Goal: Information Seeking & Learning: Compare options

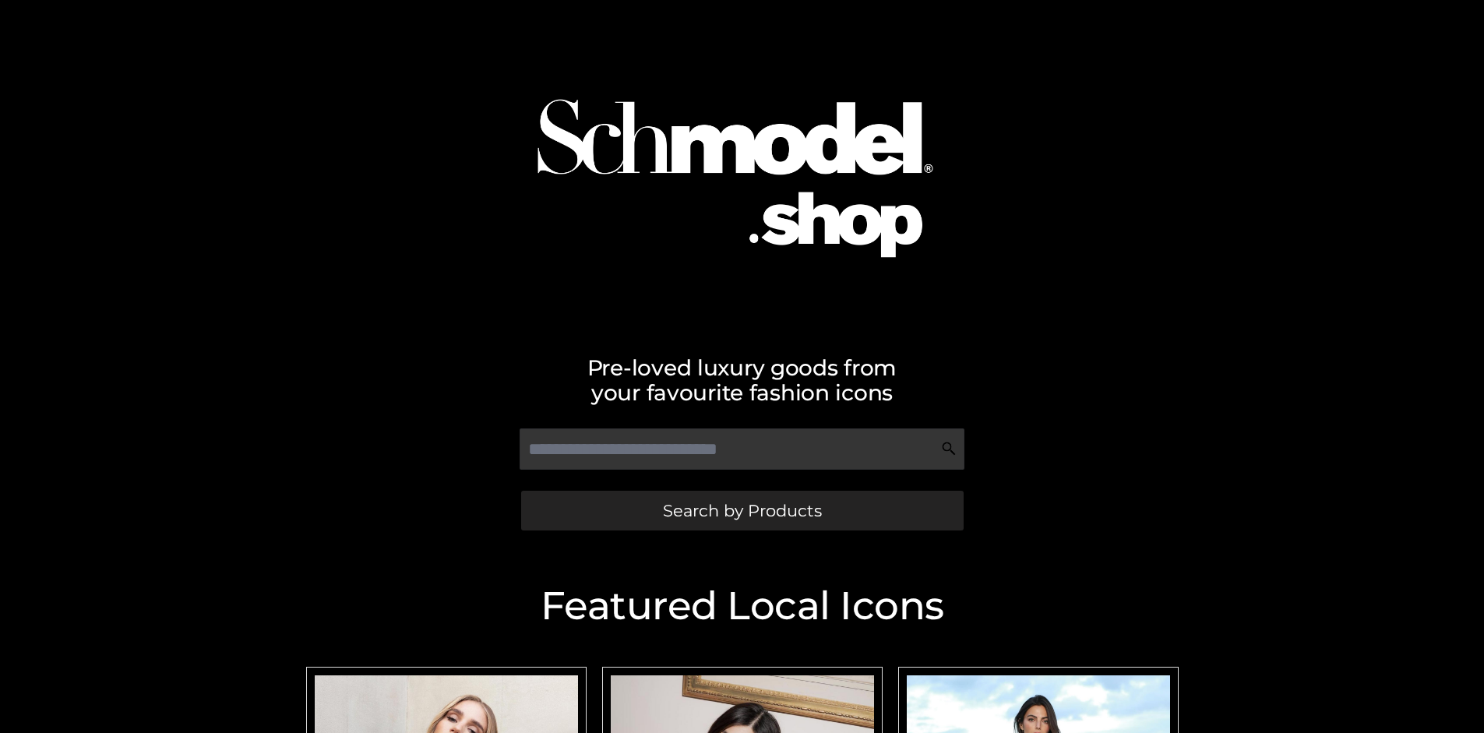
click at [741, 510] on span "Search by Products" at bounding box center [742, 510] width 159 height 16
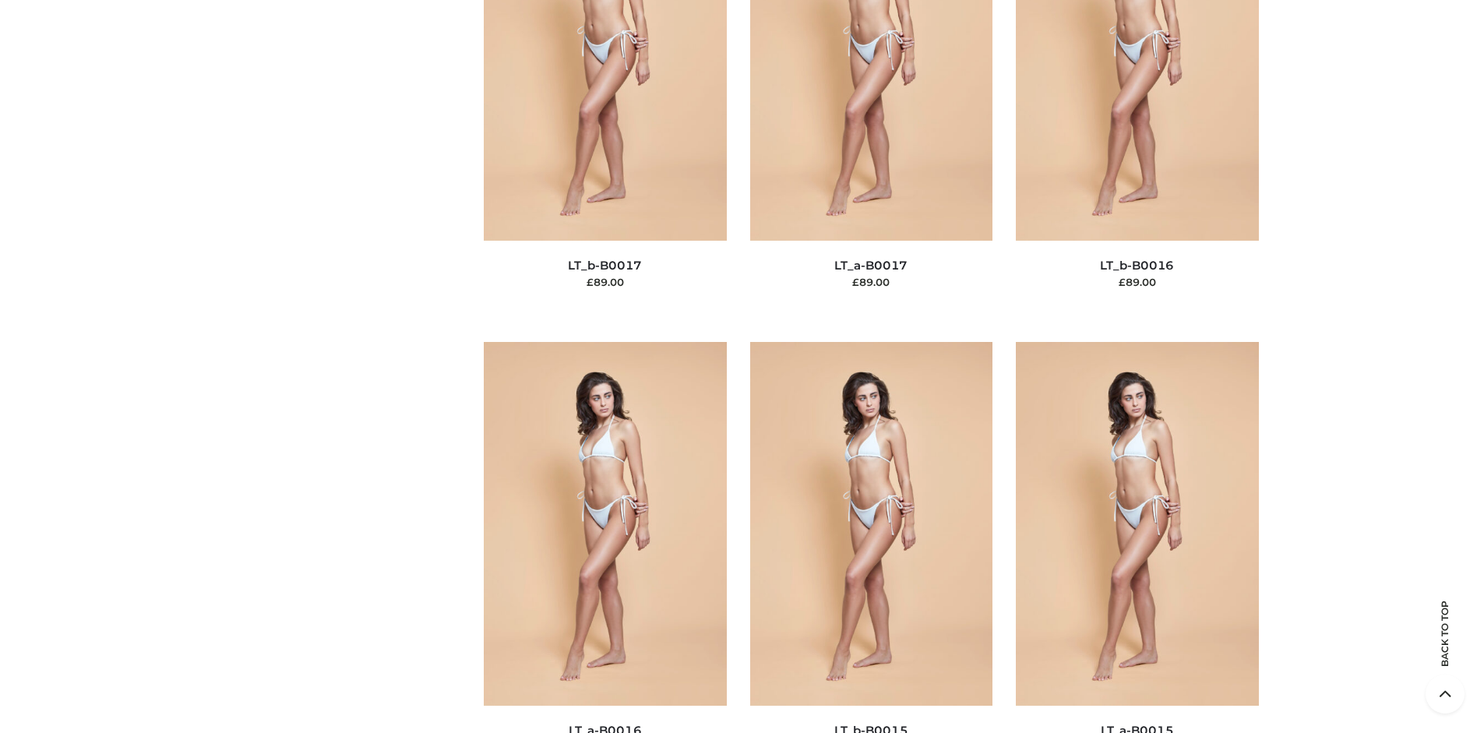
scroll to position [5227, 0]
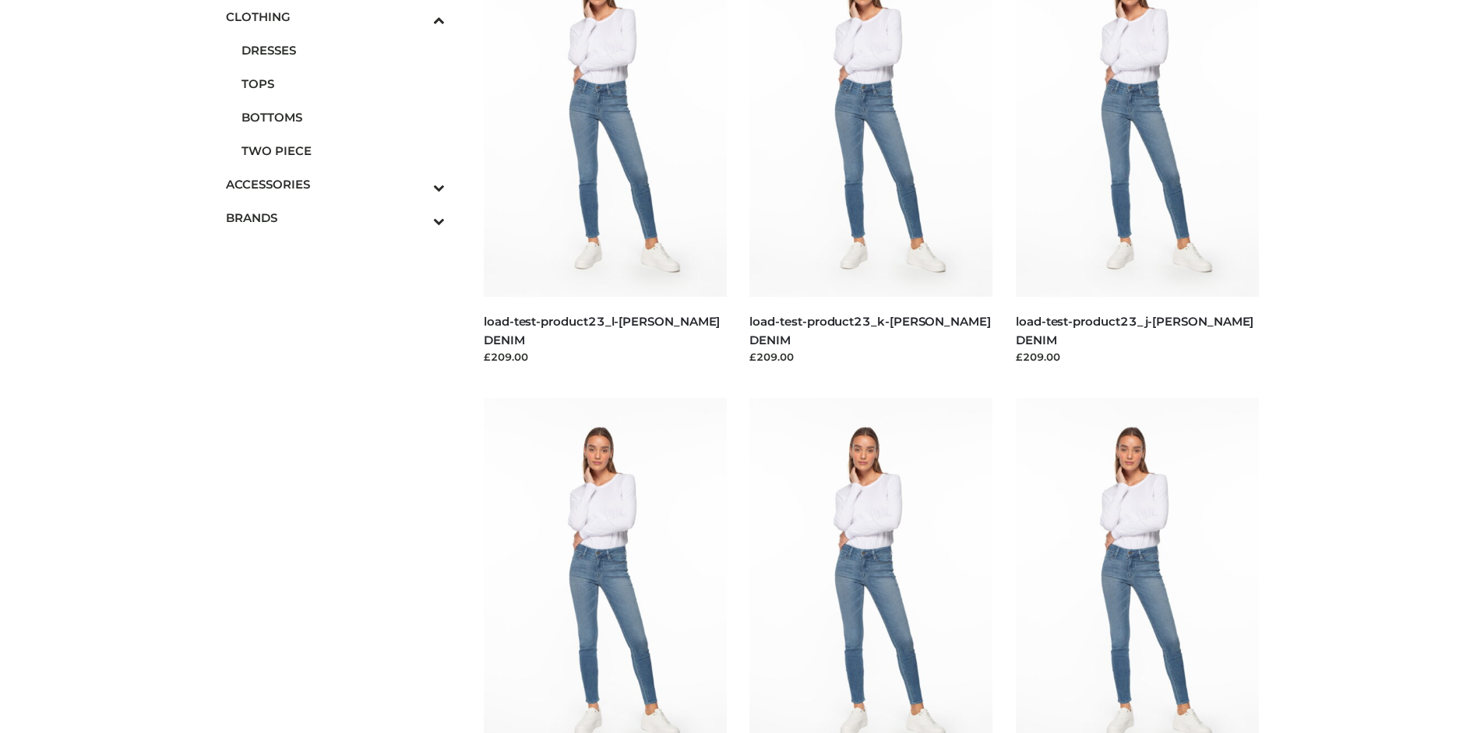
click at [343, 117] on span "BOTTOMS" at bounding box center [343, 117] width 204 height 18
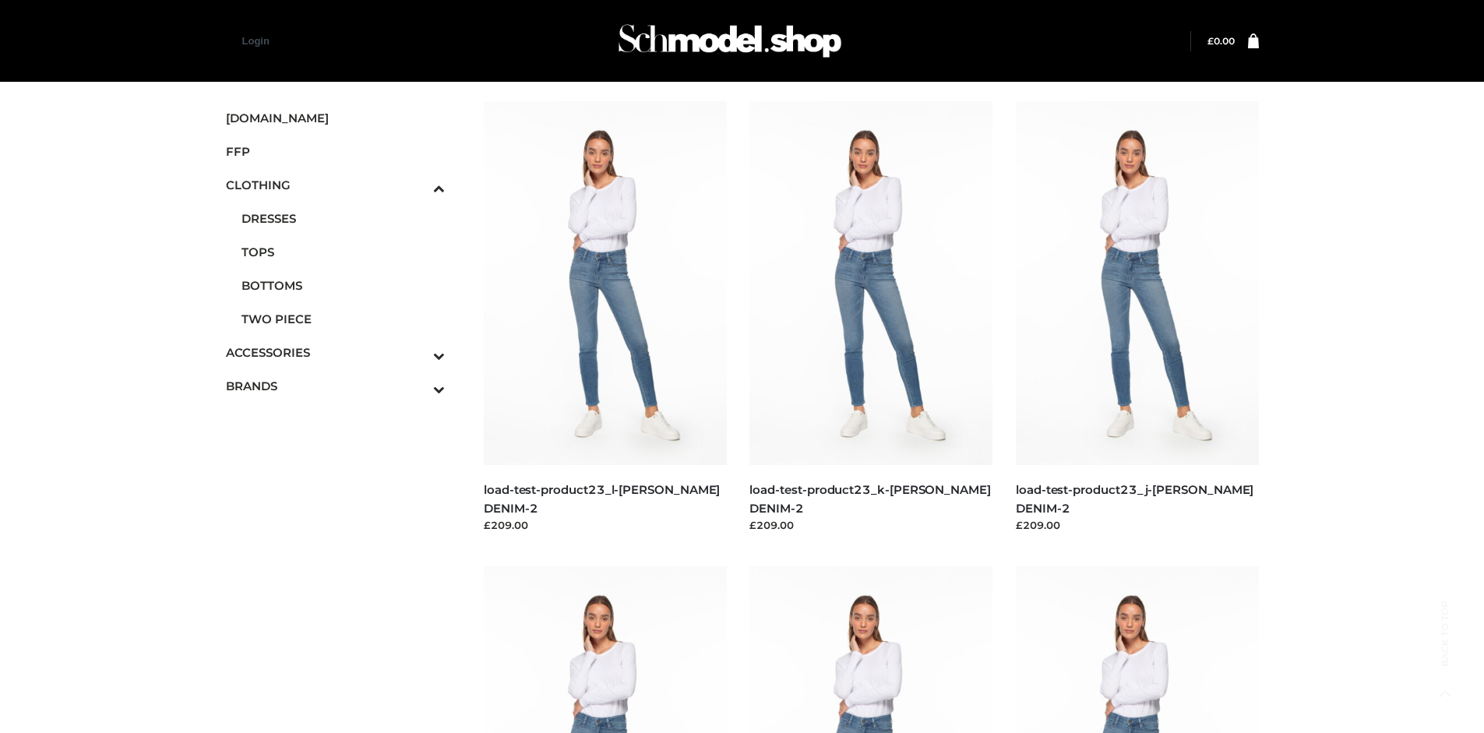
scroll to position [1198, 0]
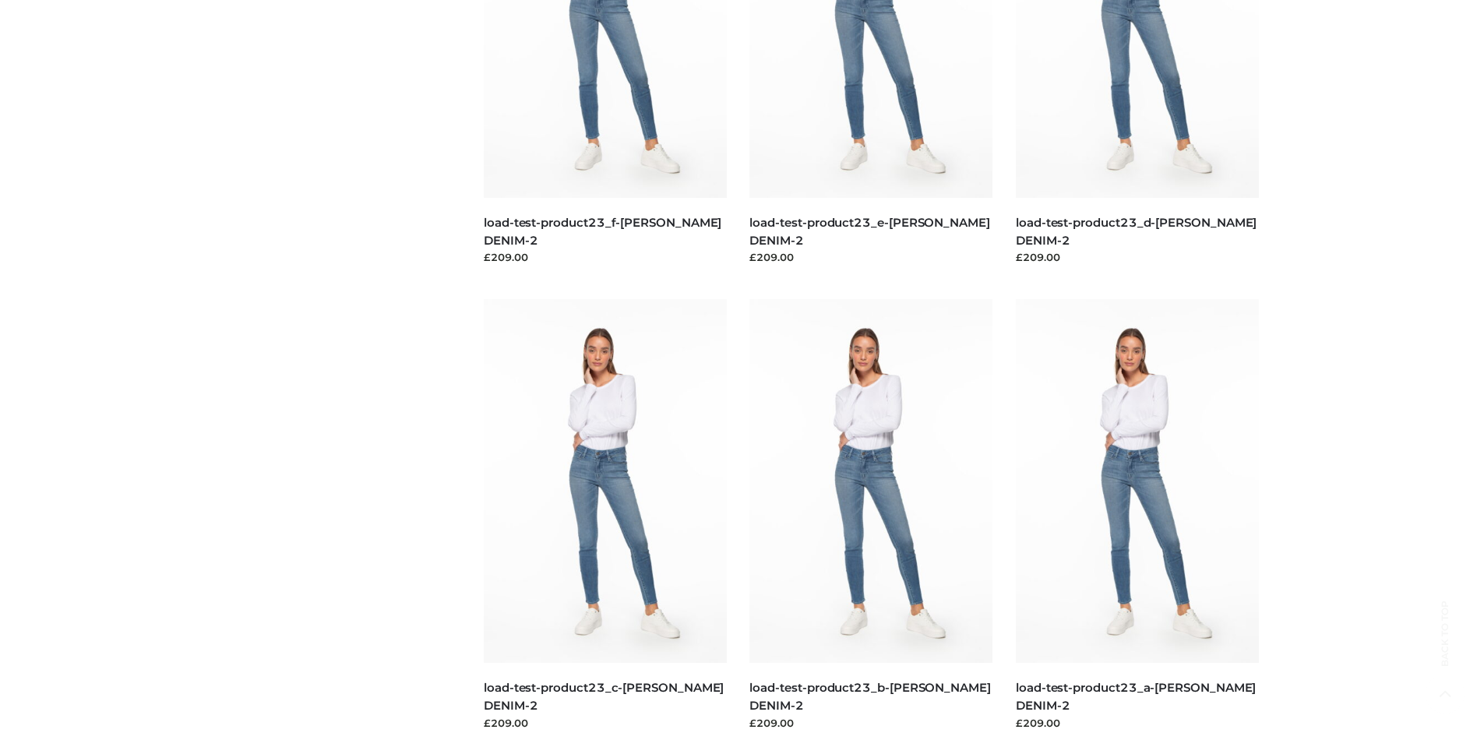
click at [1136, 516] on img at bounding box center [1137, 481] width 243 height 364
click at [871, 516] on img at bounding box center [870, 481] width 243 height 364
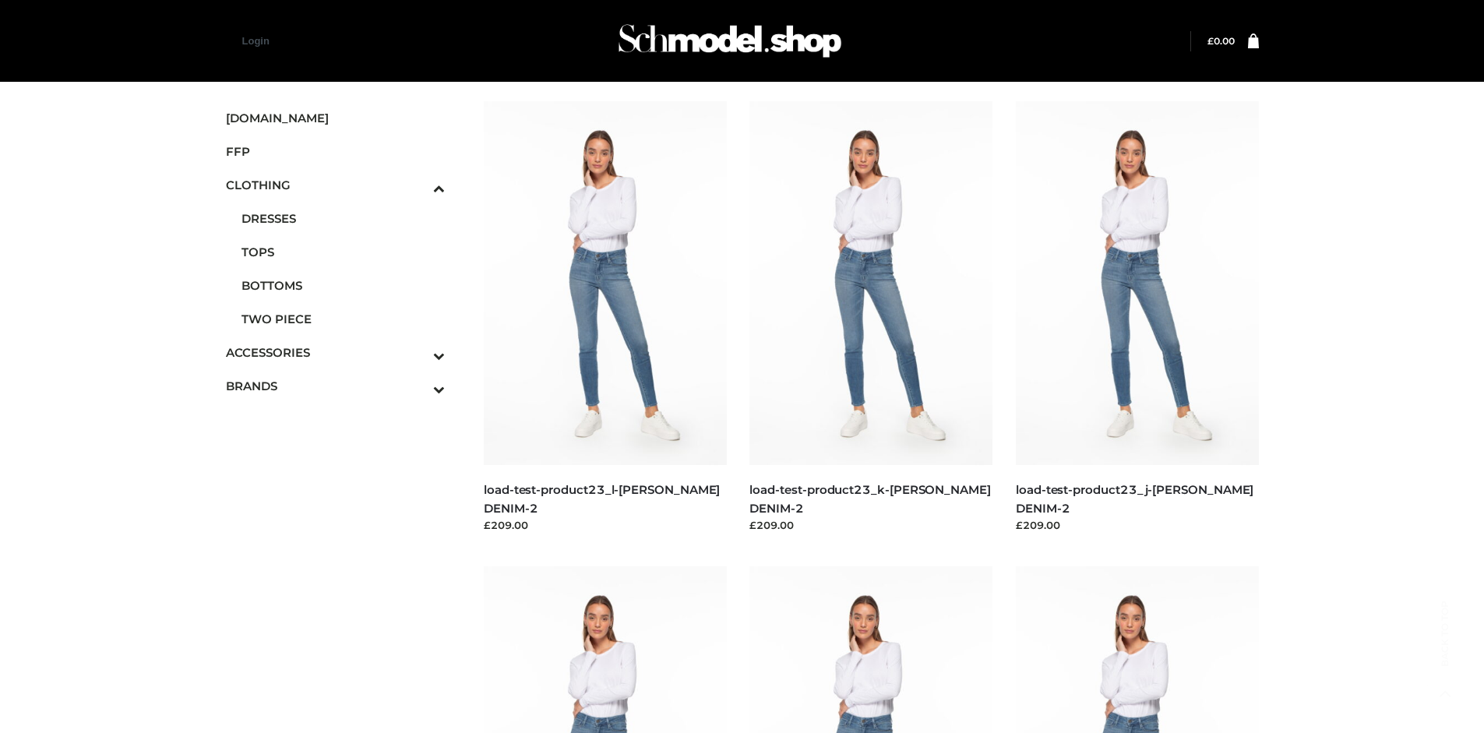
click at [871, 318] on img at bounding box center [870, 283] width 243 height 364
click at [417, 386] on icon "Toggle Submenu" at bounding box center [357, 389] width 174 height 18
click at [0, 0] on span "OPP SWIMWEAR" at bounding box center [0, 0] width 0 height 0
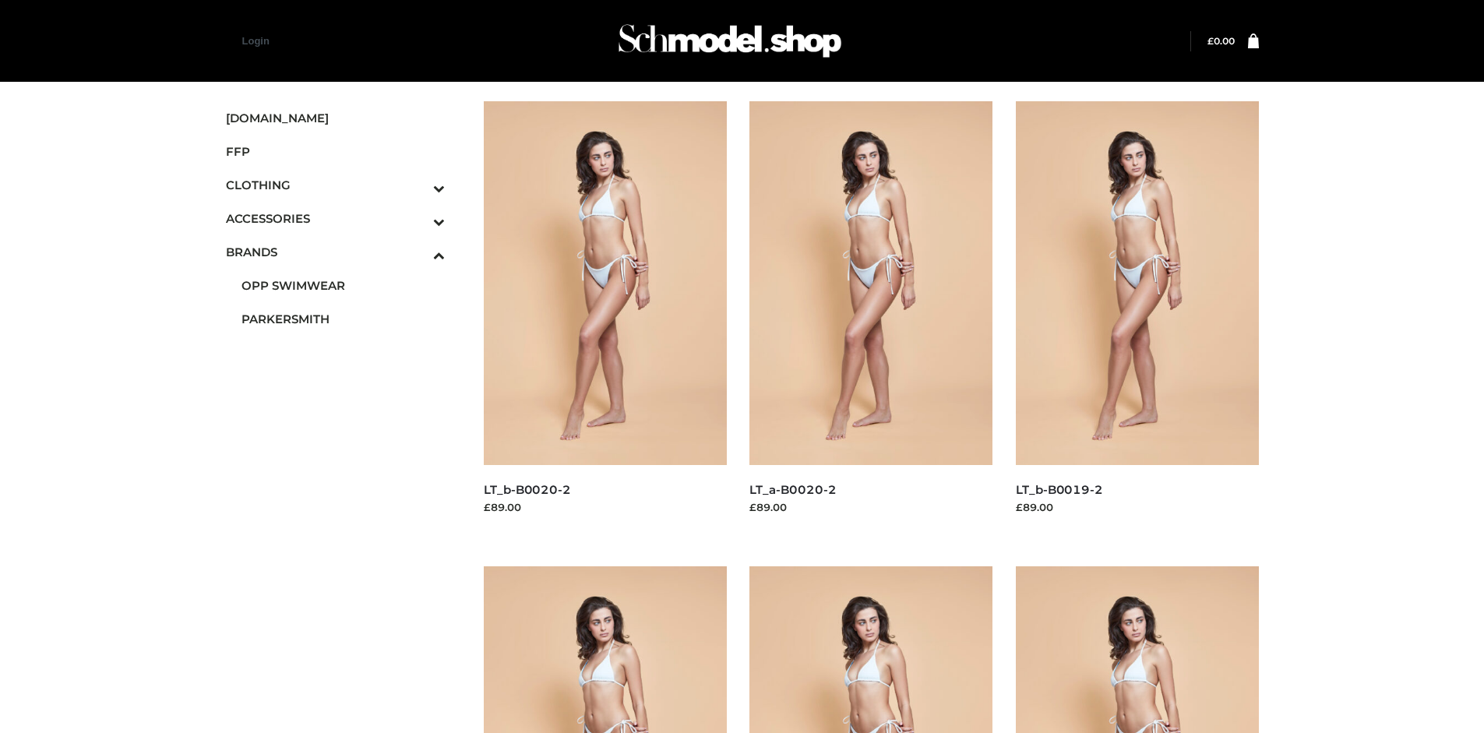
scroll to position [733, 0]
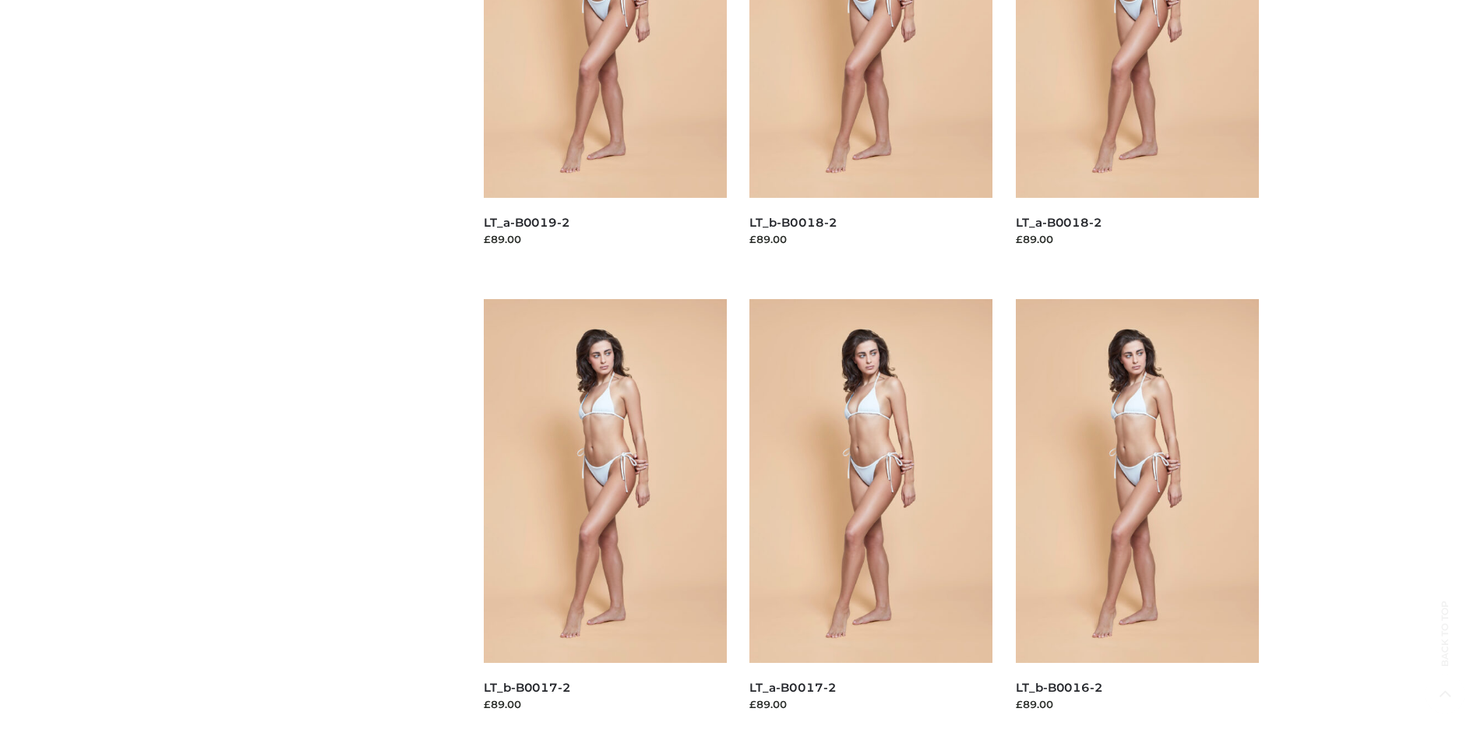
click at [604, 516] on img at bounding box center [605, 481] width 243 height 364
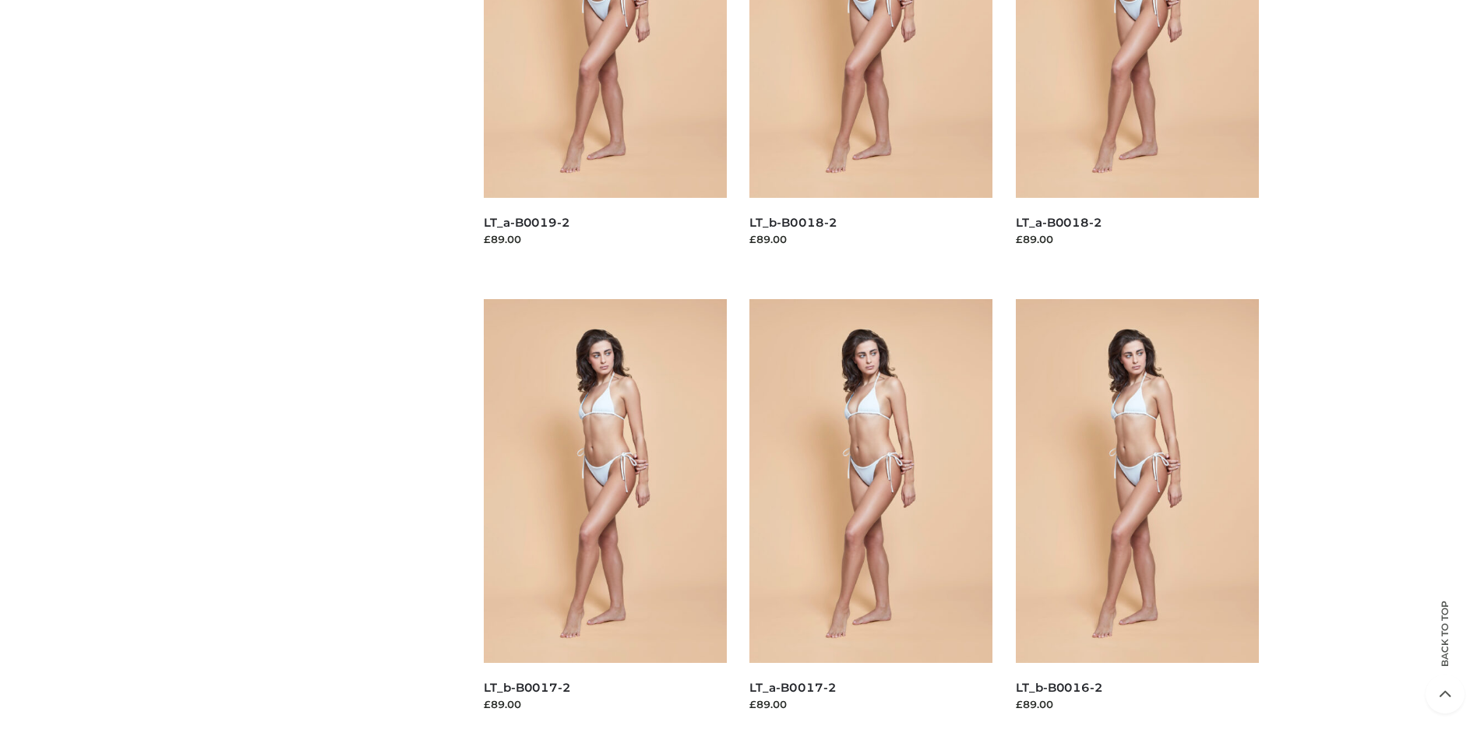
click at [1136, 516] on img at bounding box center [1137, 481] width 243 height 364
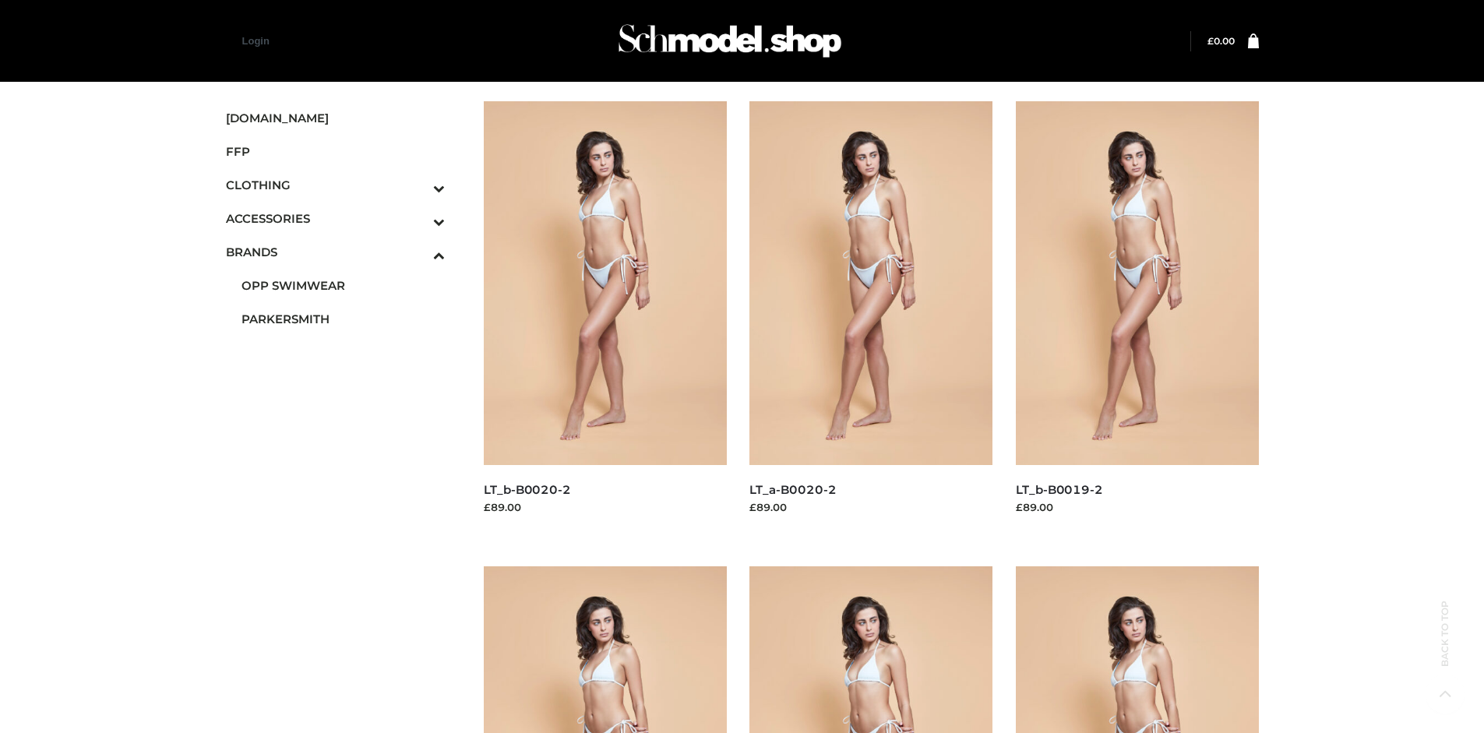
click at [604, 318] on img at bounding box center [605, 283] width 243 height 364
click at [417, 218] on icon "Toggle Submenu" at bounding box center [357, 222] width 174 height 18
click at [0, 0] on span "BAGS" at bounding box center [0, 0] width 0 height 0
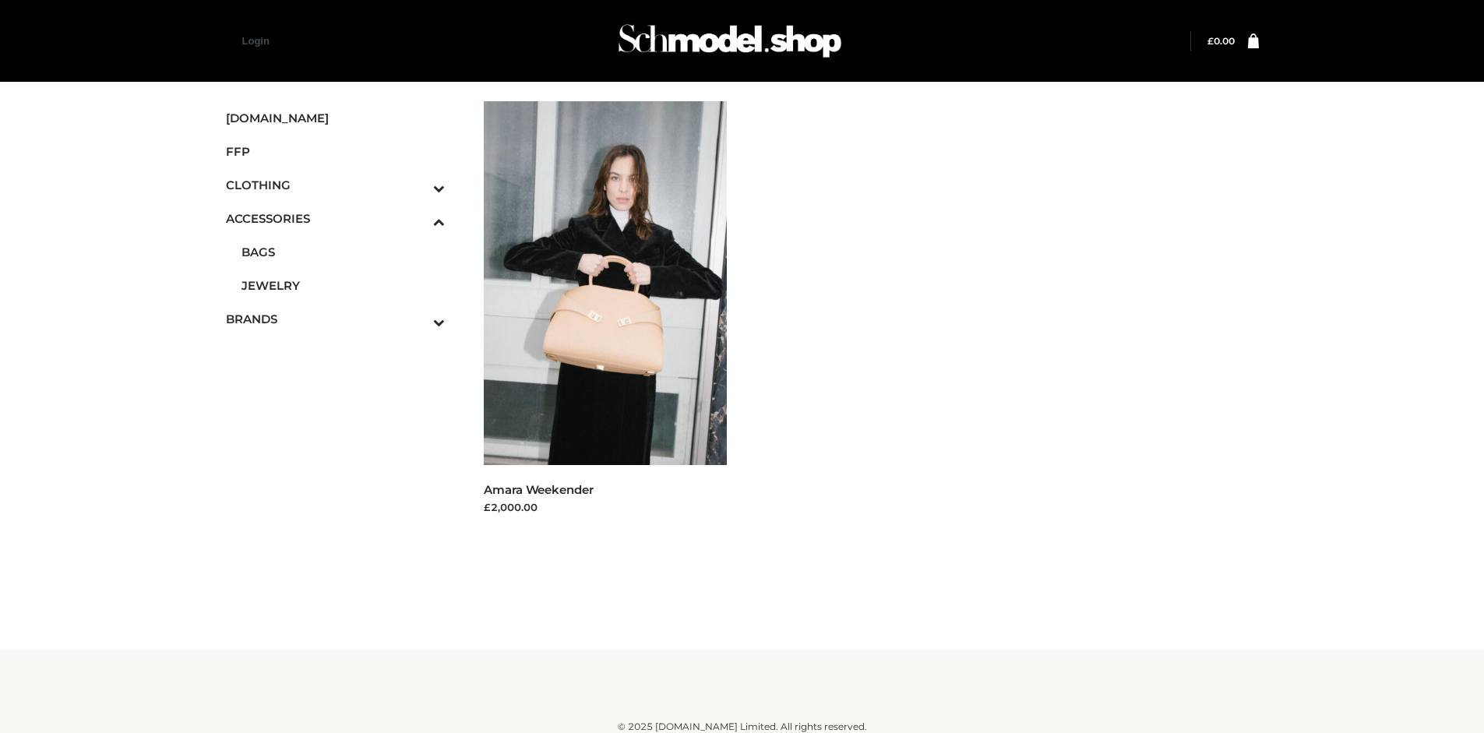
click at [335, 151] on span "FFP" at bounding box center [336, 152] width 220 height 18
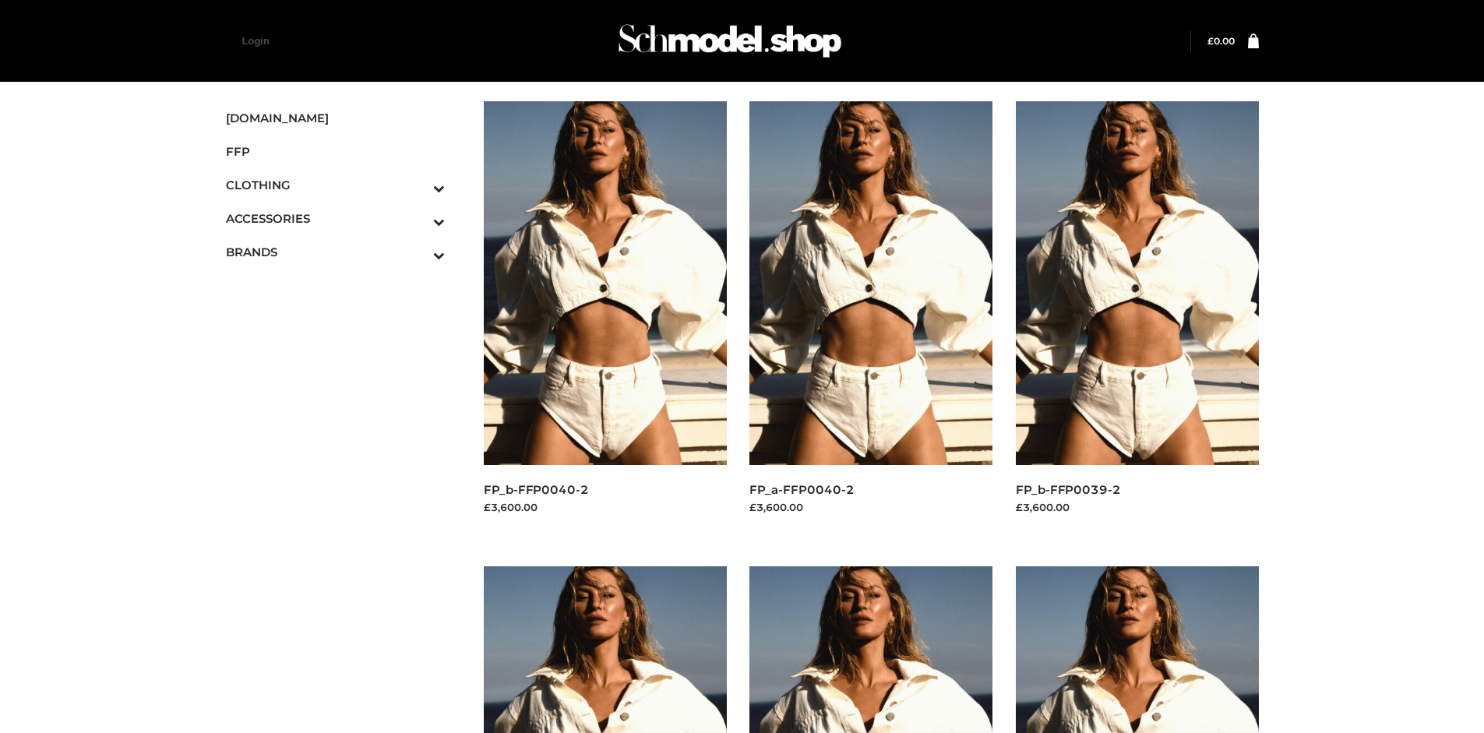
scroll to position [1198, 0]
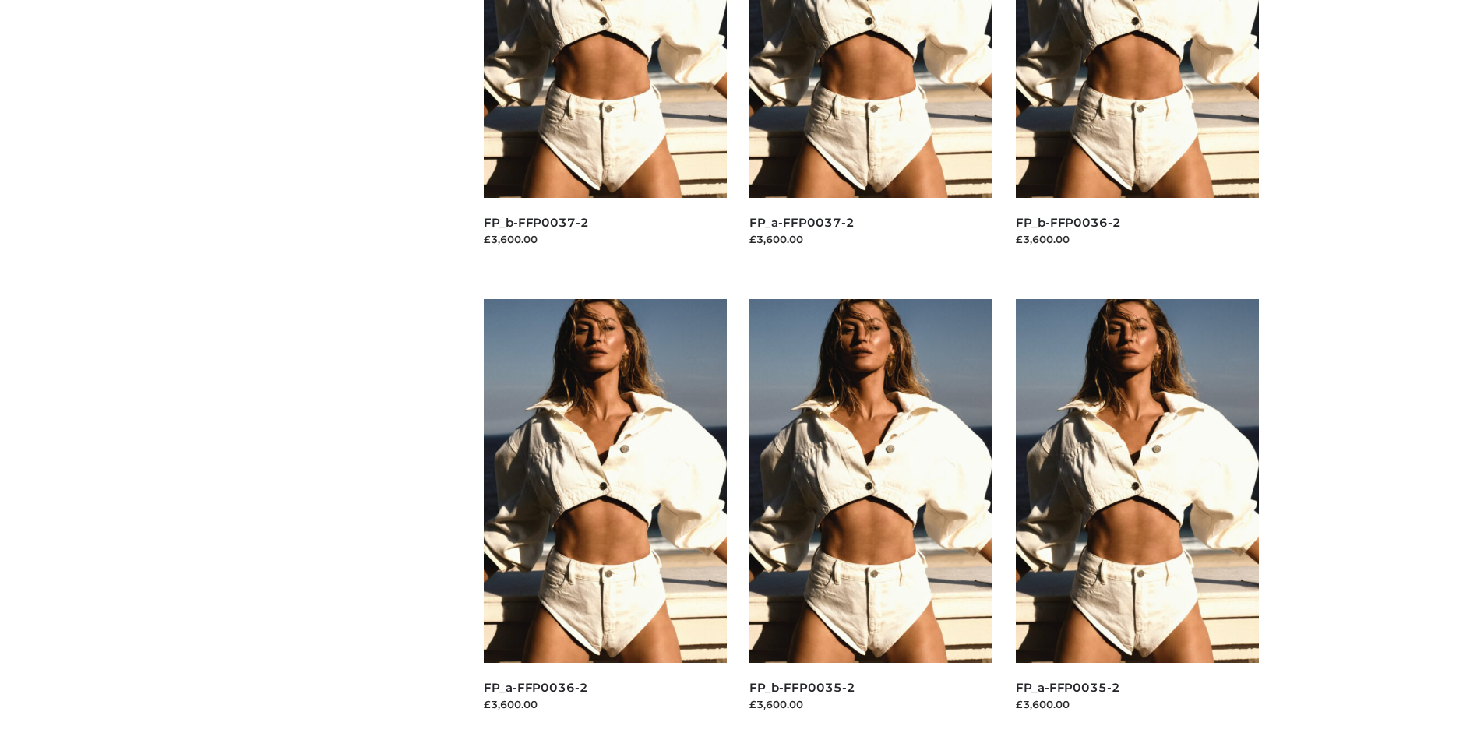
click at [1136, 516] on img at bounding box center [1137, 481] width 243 height 364
click at [871, 516] on img at bounding box center [870, 481] width 243 height 364
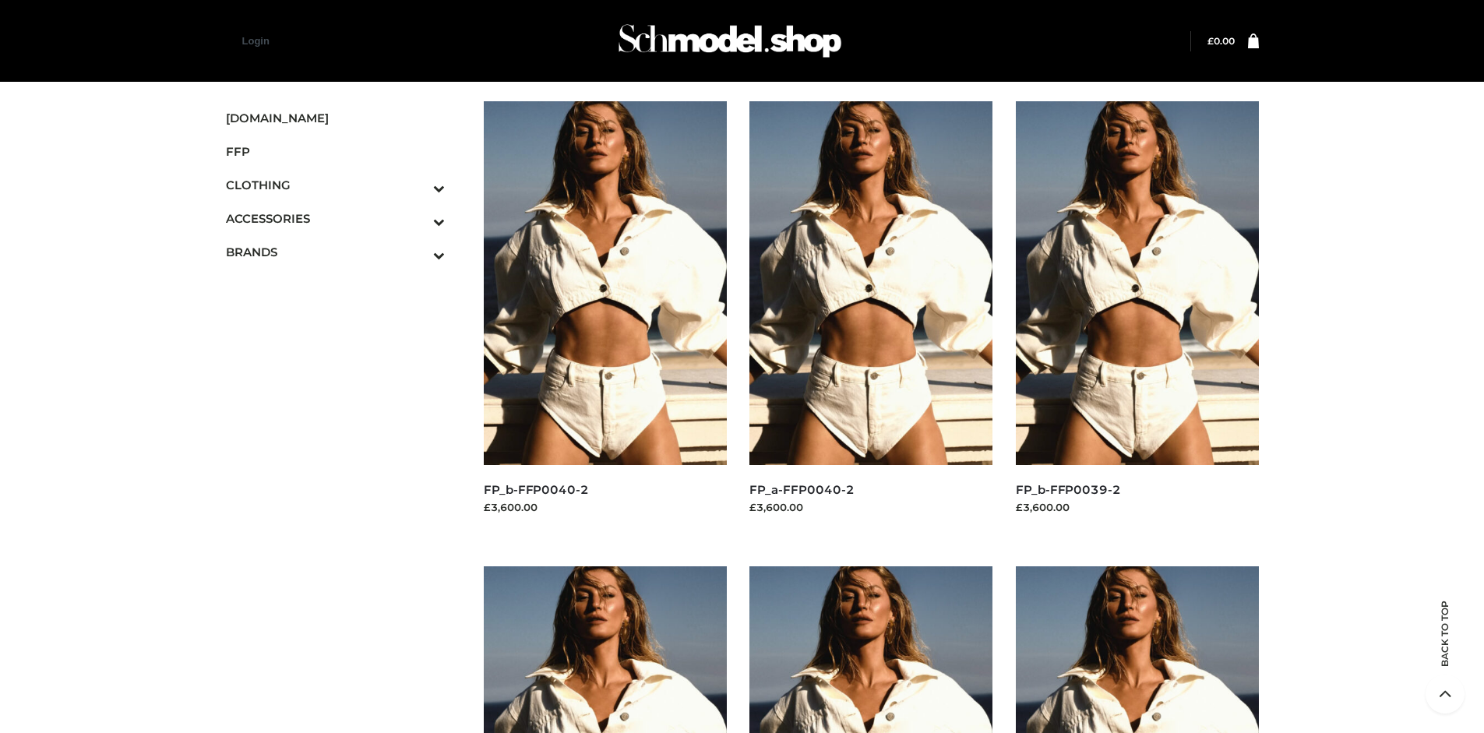
click at [1136, 318] on img at bounding box center [1137, 283] width 243 height 364
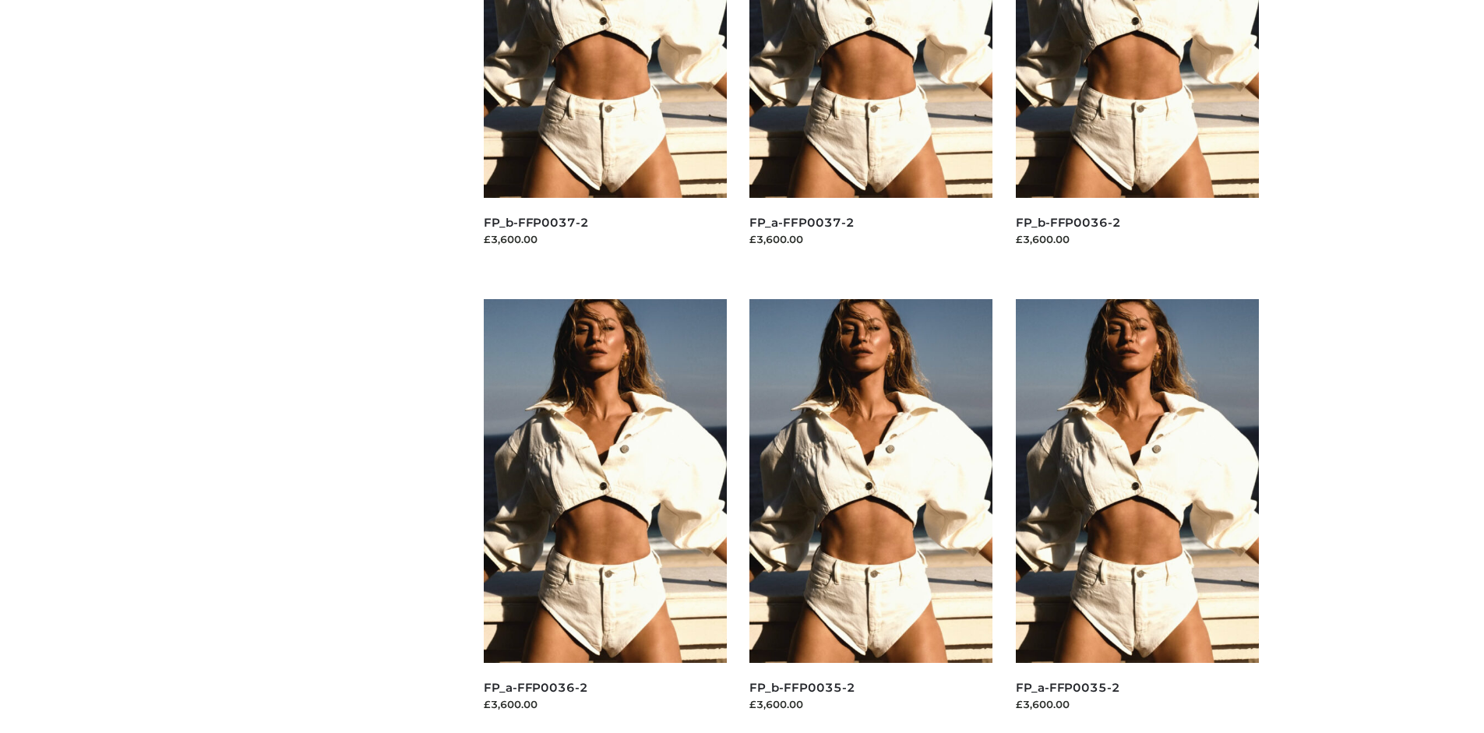
click at [871, 516] on img at bounding box center [870, 481] width 243 height 364
